Goal: Find specific page/section: Find specific page/section

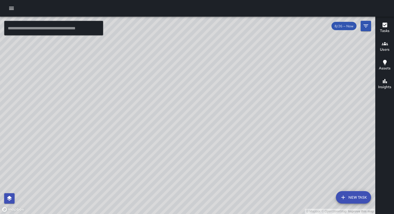
click at [14, 8] on icon "button" at bounding box center [11, 8] width 6 height 6
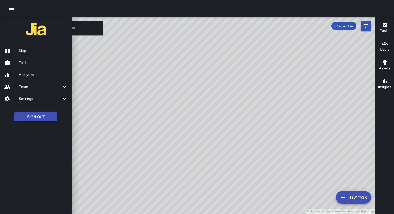
click at [29, 73] on h6 "Analytics" at bounding box center [43, 75] width 49 height 6
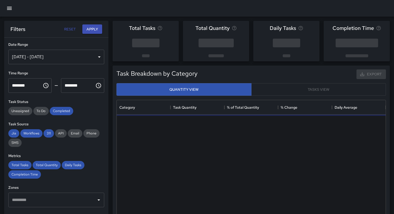
scroll to position [156, 269]
